Goal: Find specific page/section: Find specific page/section

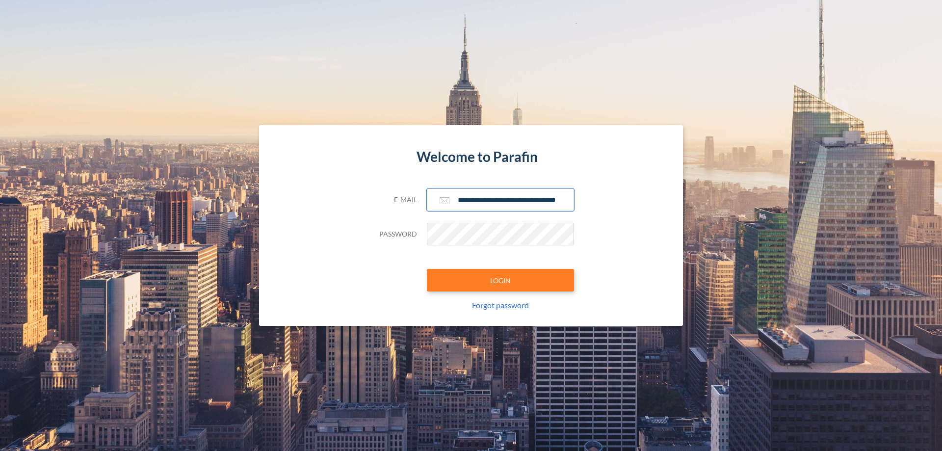
type input "**********"
click at [500, 280] on button "LOGIN" at bounding box center [500, 280] width 147 height 23
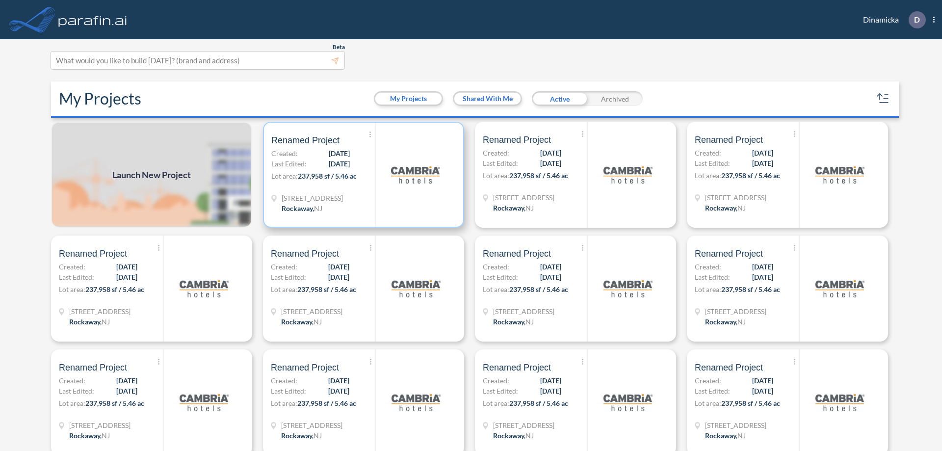
scroll to position [2, 0]
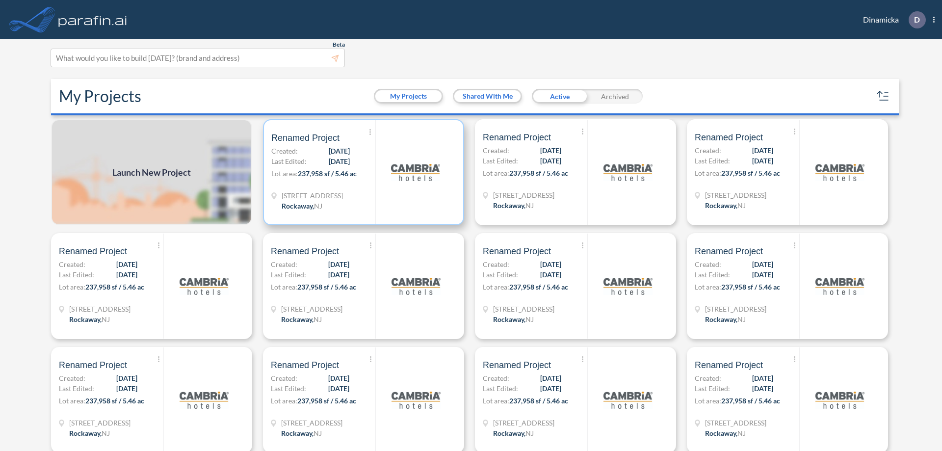
click at [361, 172] on p "Lot area: 237,958 sf / 5.46 ac" at bounding box center [323, 175] width 104 height 14
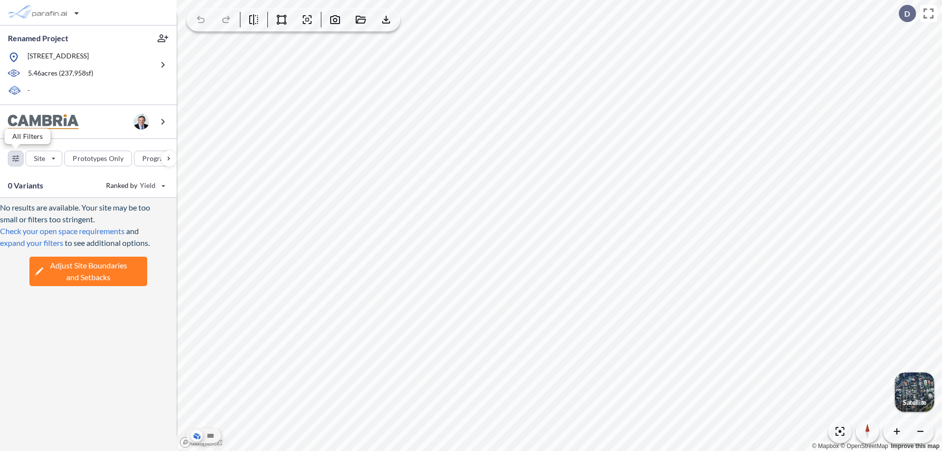
click at [16, 158] on div "button" at bounding box center [15, 158] width 15 height 15
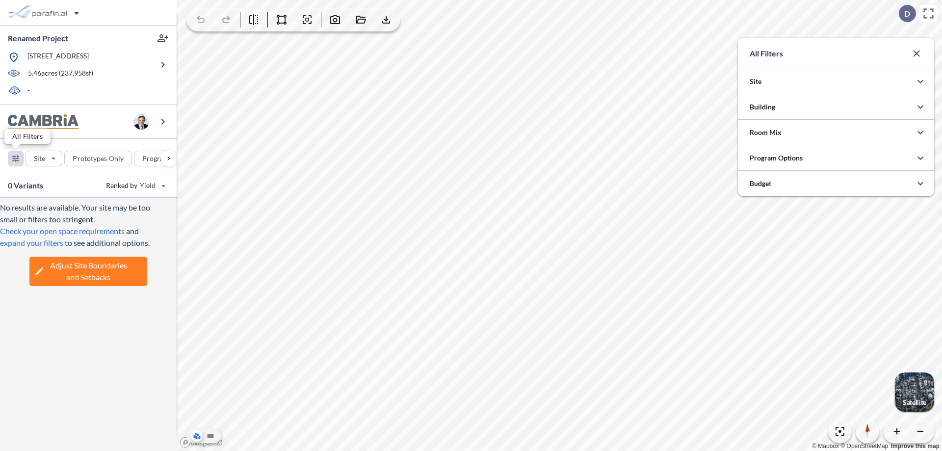
scroll to position [490385, 490189]
click at [920, 107] on icon "button" at bounding box center [920, 107] width 12 height 12
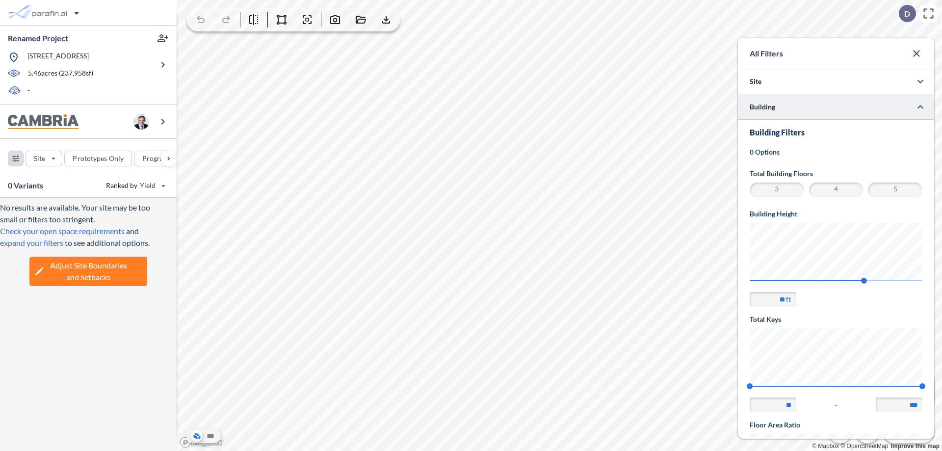
scroll to position [171, 0]
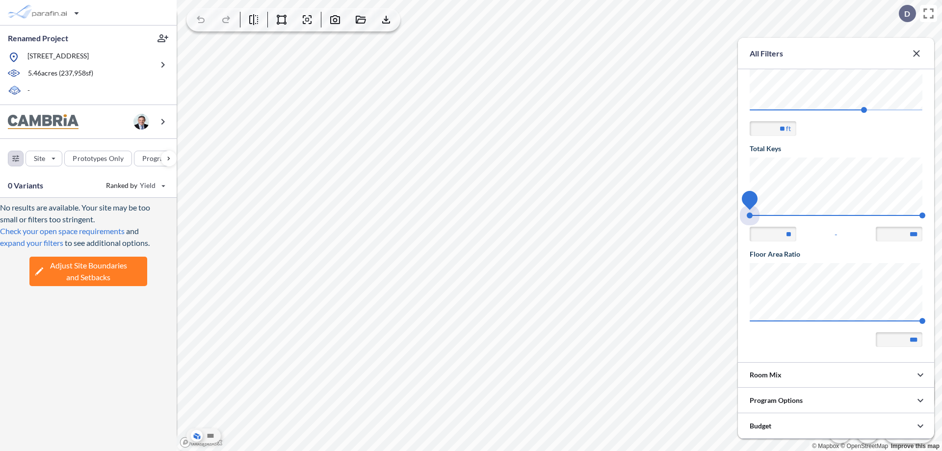
drag, startPoint x: 749, startPoint y: 215, endPoint x: 922, endPoint y: 215, distance: 172.6
click at [922, 215] on span "74 140" at bounding box center [835, 218] width 173 height 7
type input "***"
